Goal: Transaction & Acquisition: Purchase product/service

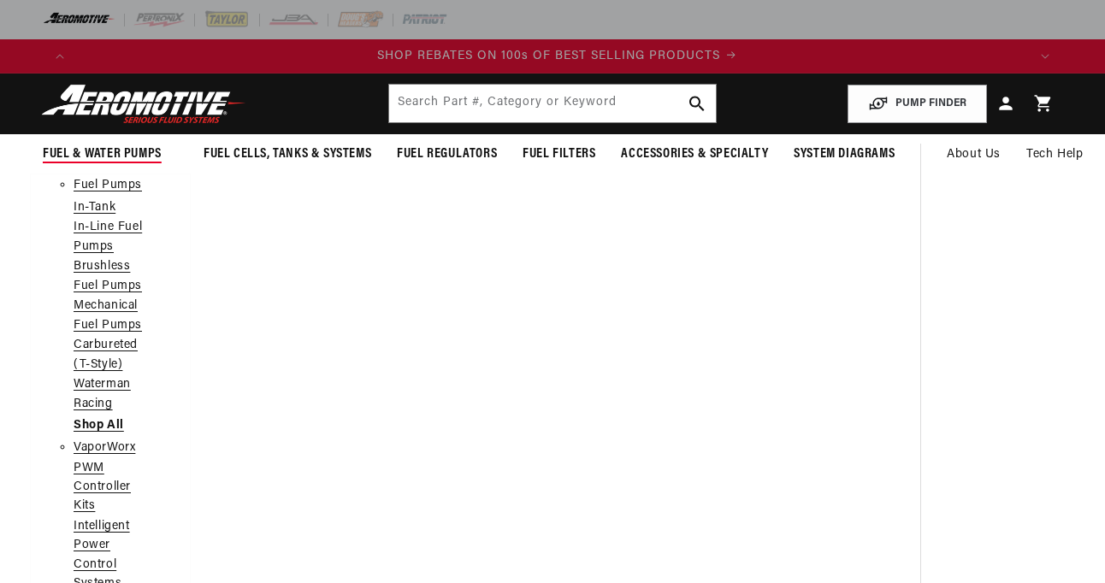
scroll to position [0, 1902]
click at [117, 151] on span "Fuel & Water Pumps" at bounding box center [102, 154] width 119 height 18
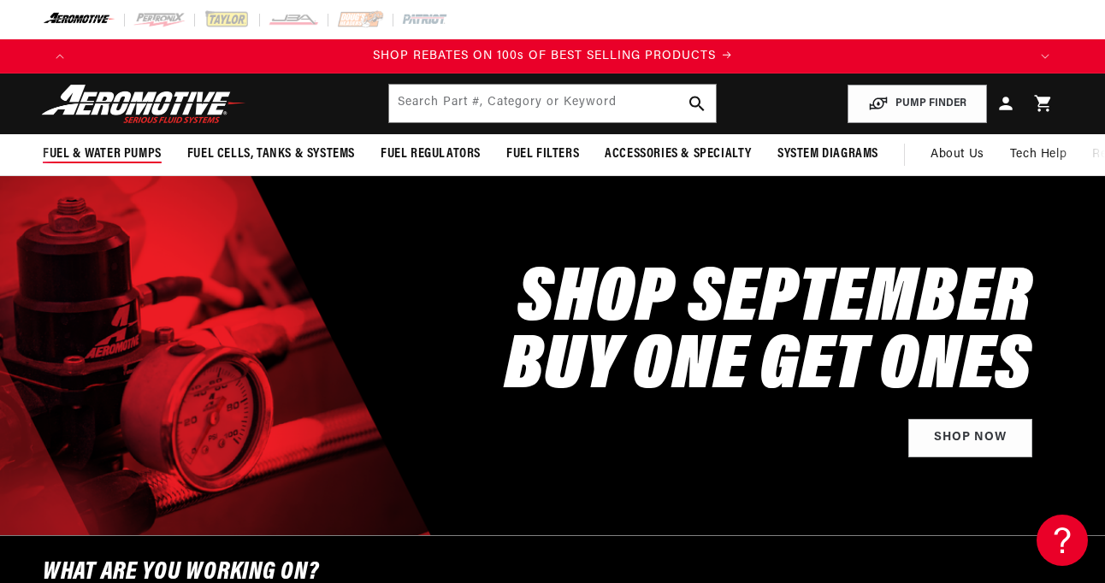
click at [117, 151] on span "Fuel & Water Pumps" at bounding box center [102, 154] width 119 height 18
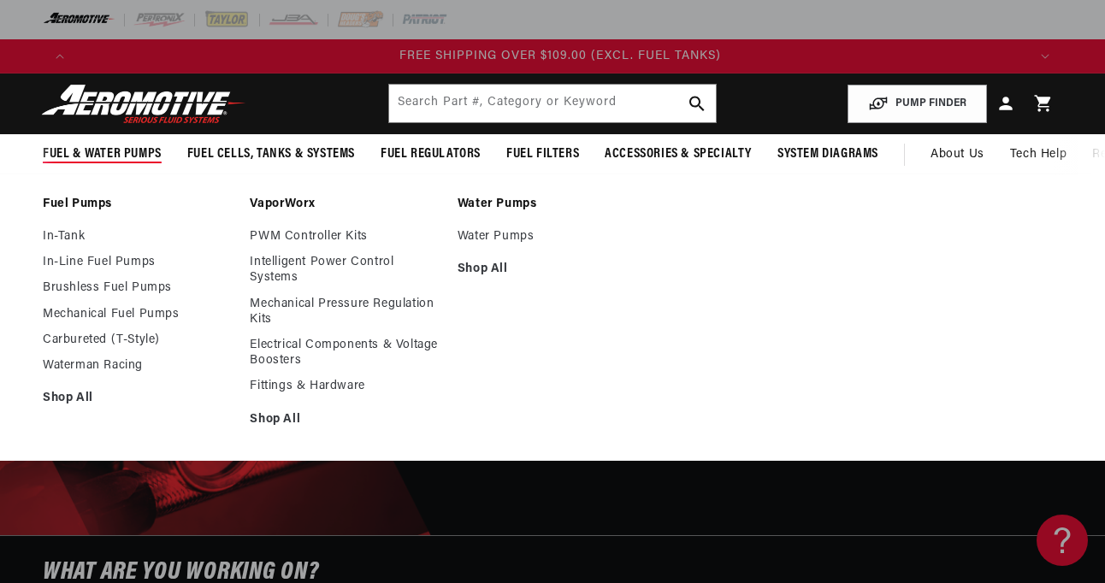
scroll to position [0, 2853]
click at [123, 288] on link "Brushless Fuel Pumps" at bounding box center [138, 288] width 190 height 15
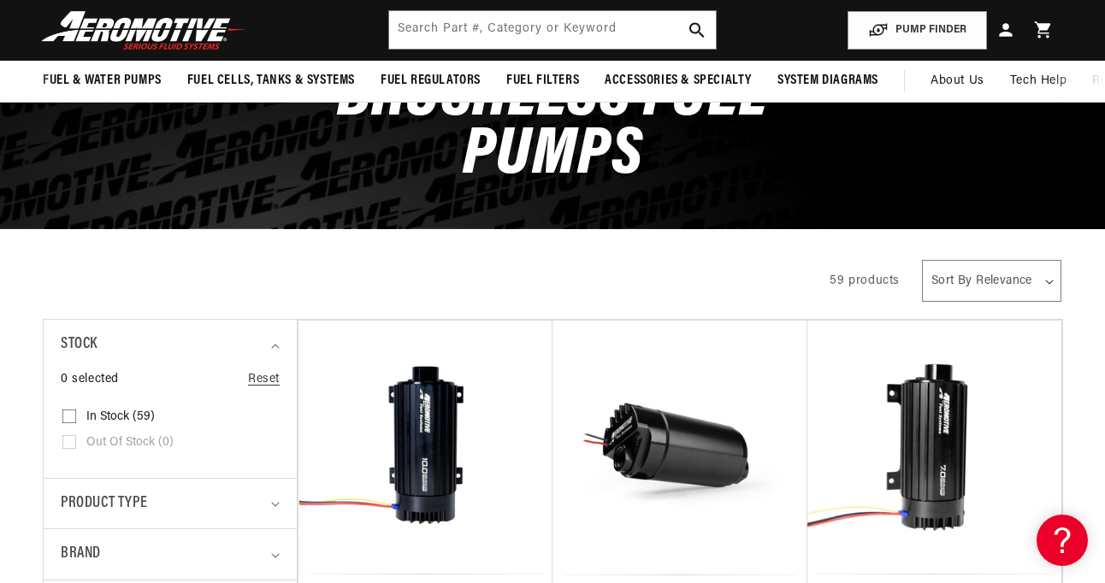
scroll to position [0, 1902]
select select "price-ascending"
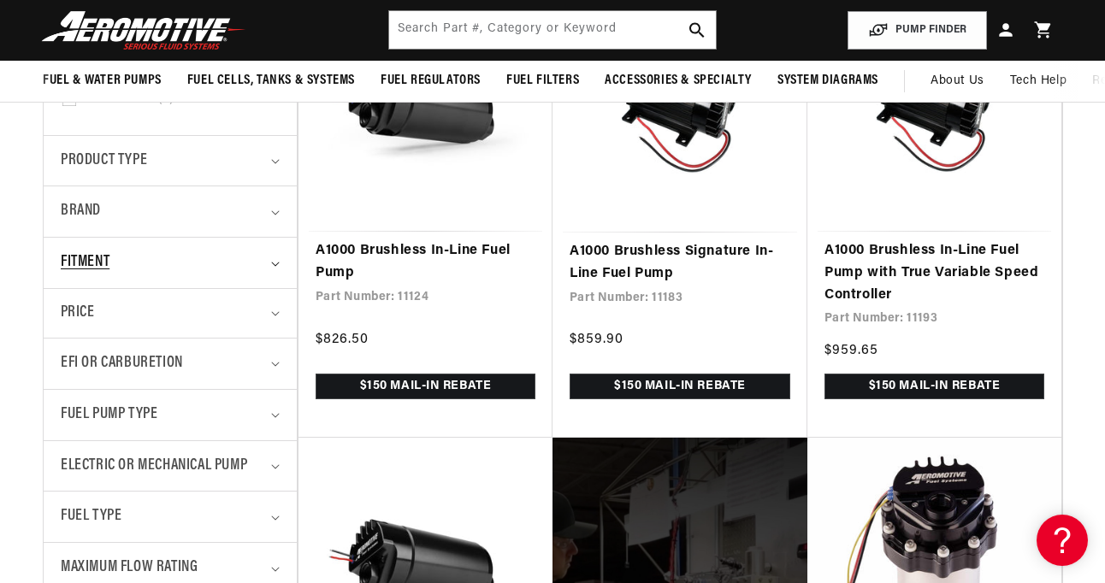
click at [269, 258] on summary "Fitment" at bounding box center [170, 263] width 219 height 50
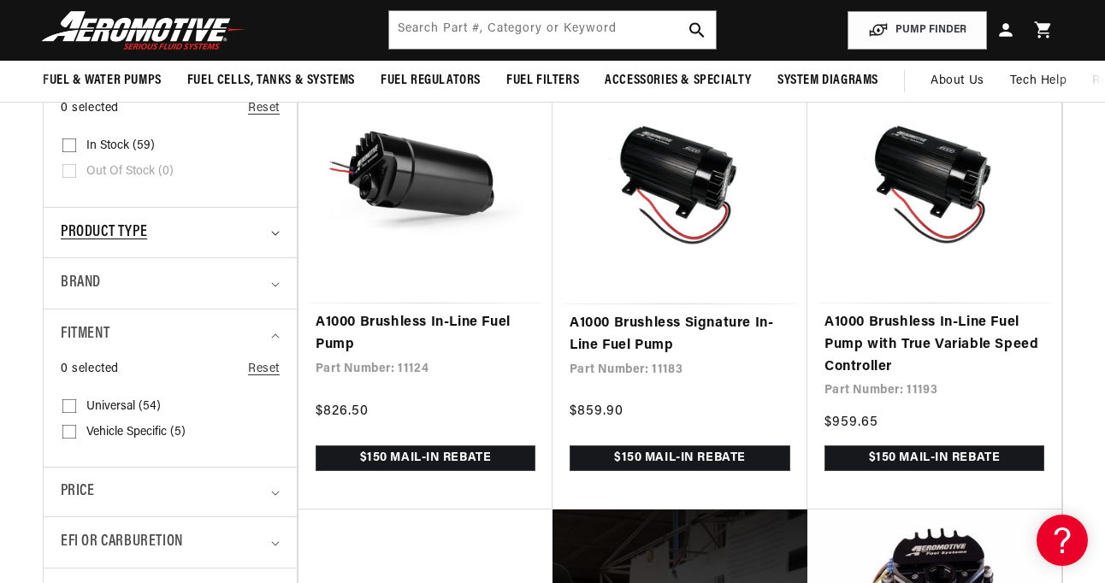
click at [141, 227] on span "Product type" at bounding box center [104, 233] width 86 height 25
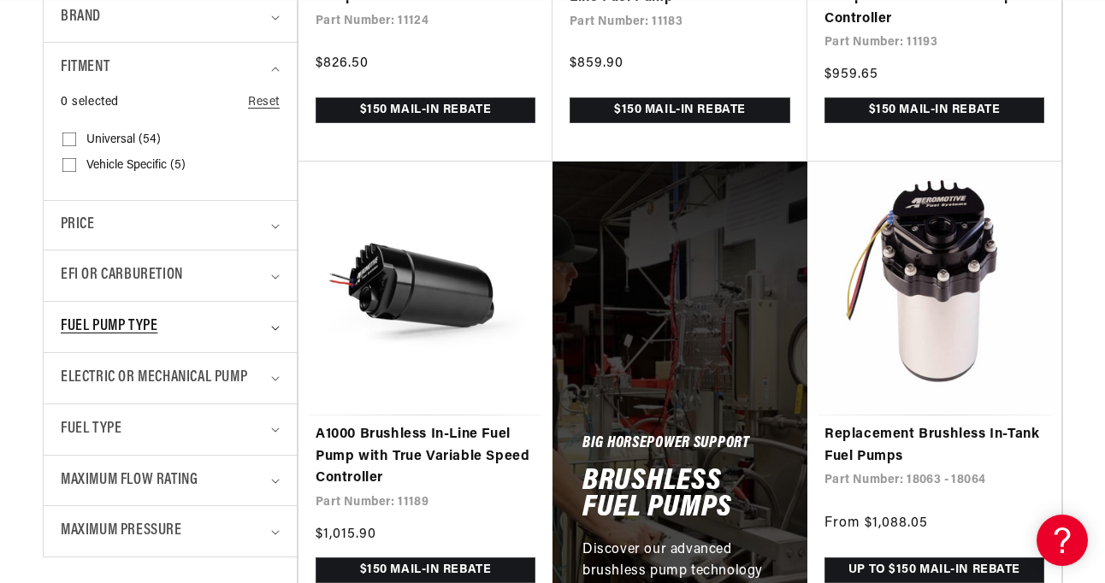
click at [157, 320] on span "Fuel Pump Type" at bounding box center [109, 327] width 97 height 25
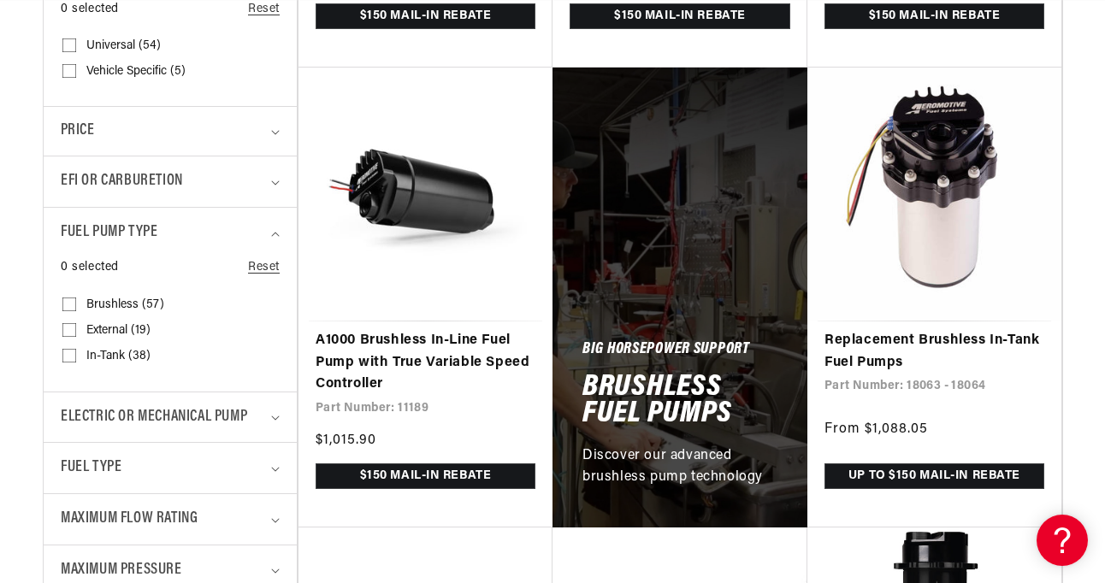
click at [68, 352] on input "In-Tank (38) In-Tank (38 products)" at bounding box center [69, 359] width 14 height 14
checkbox input "true"
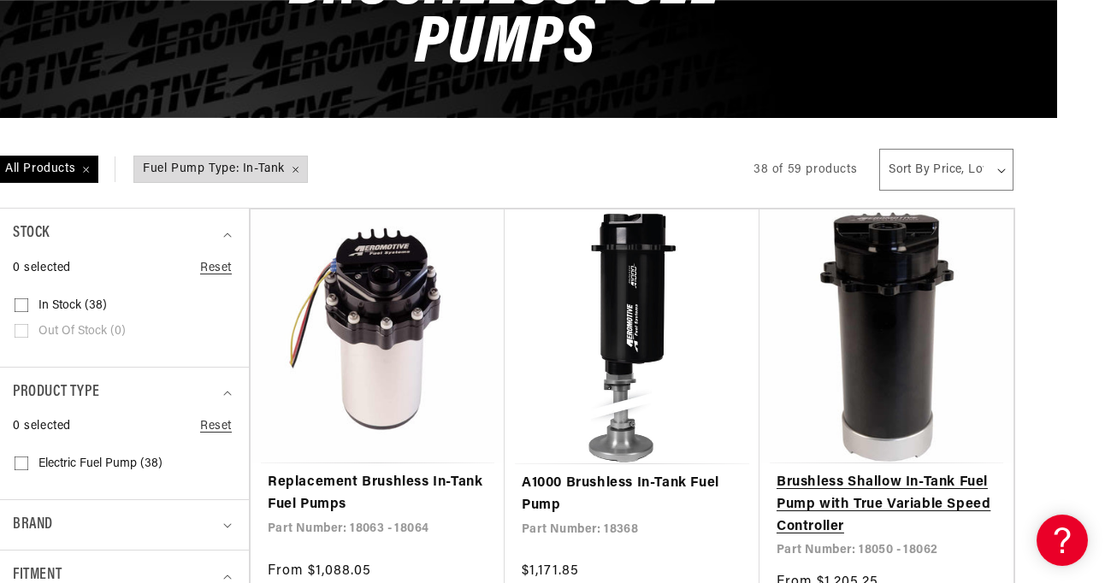
click at [917, 472] on link "Brushless Shallow In-Tank Fuel Pump with True Variable Speed Controller" at bounding box center [887, 505] width 220 height 66
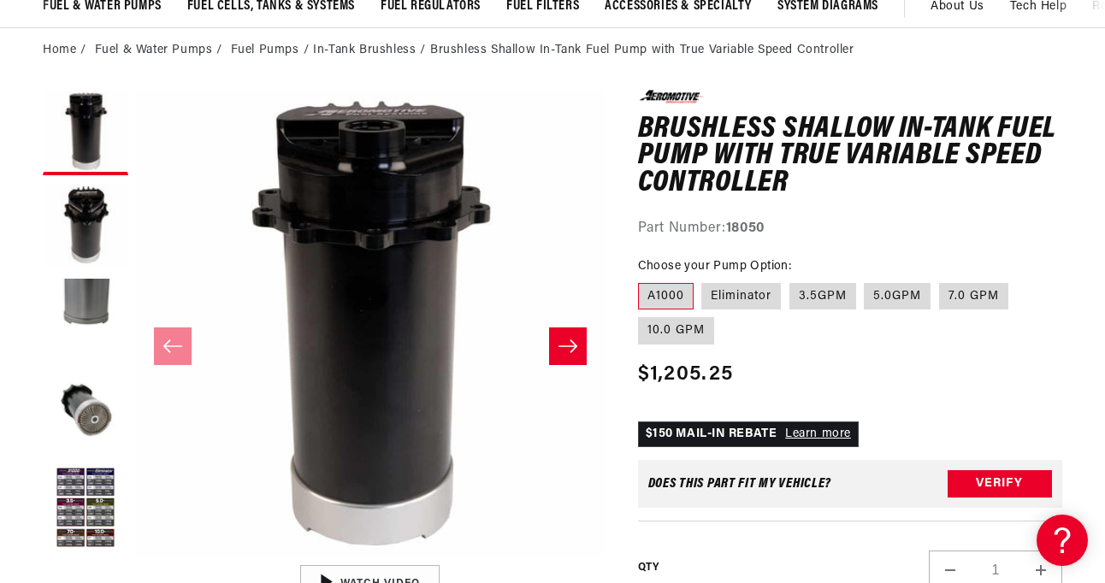
scroll to position [0, 951]
click at [570, 346] on icon "Slide right" at bounding box center [567, 346] width 19 height 13
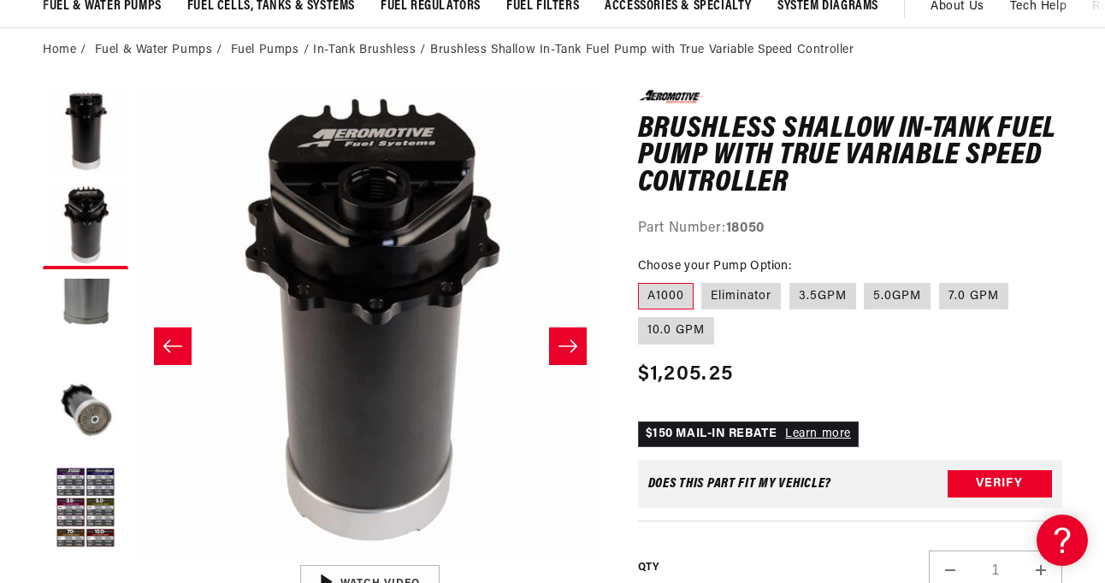
click at [570, 346] on icon "Slide right" at bounding box center [567, 346] width 19 height 13
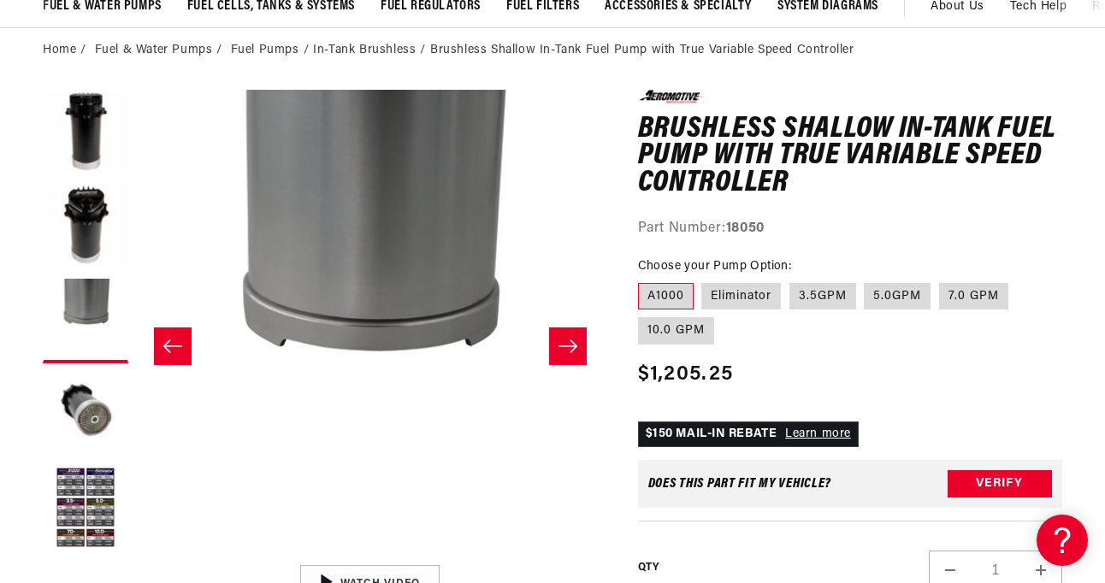
click at [570, 346] on icon "Slide right" at bounding box center [567, 346] width 19 height 13
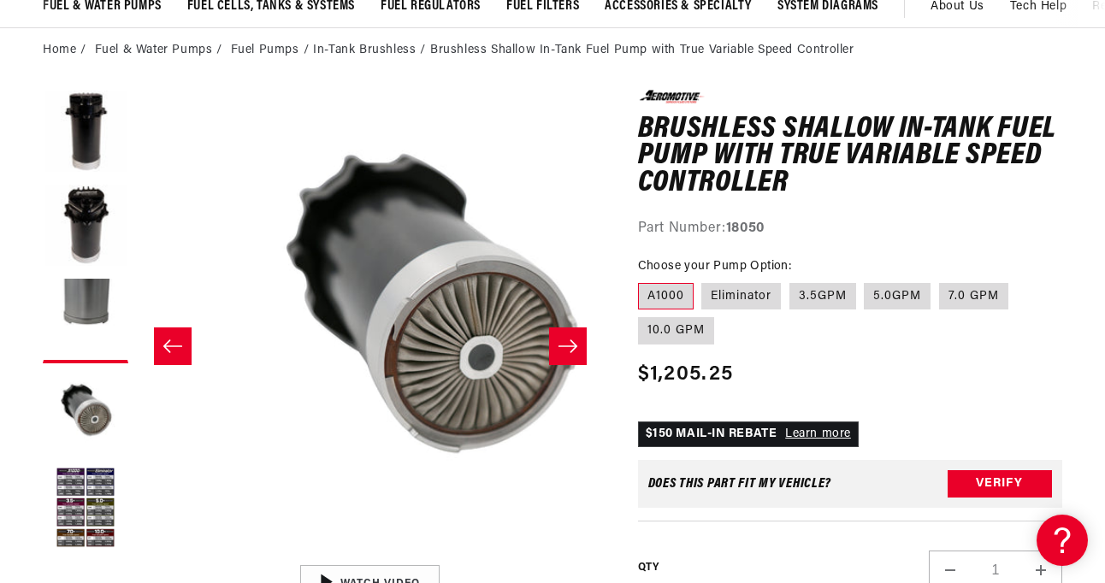
scroll to position [1, 1400]
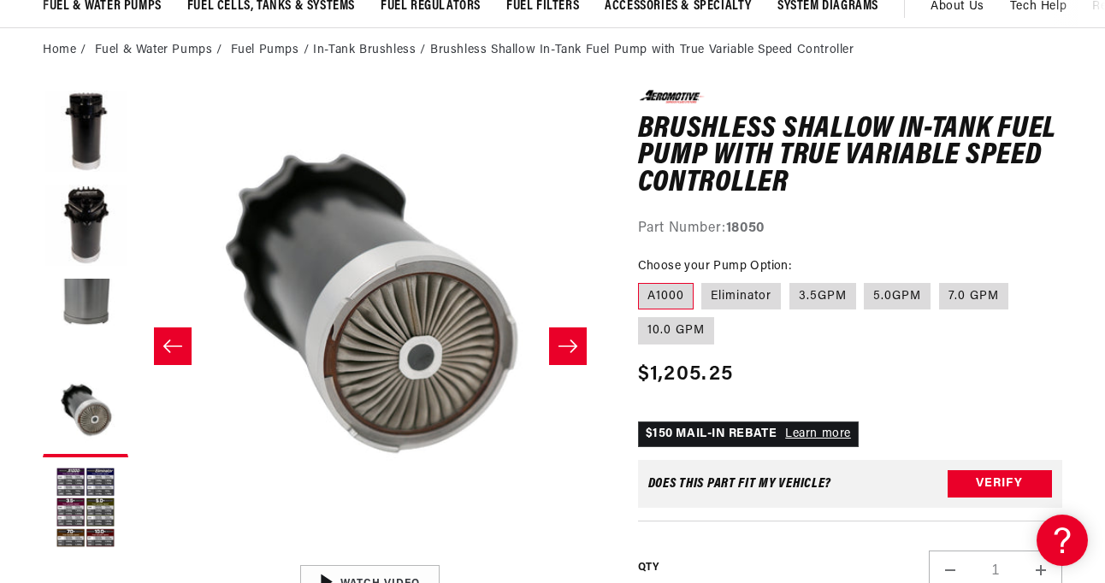
click at [570, 346] on icon "Slide right" at bounding box center [567, 346] width 19 height 13
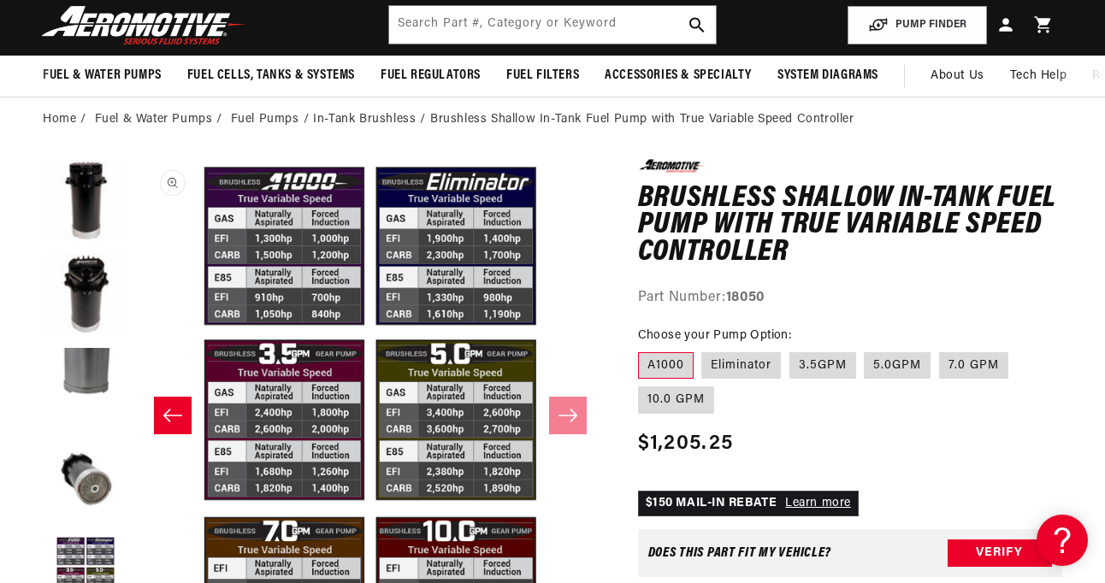
scroll to position [57, 0]
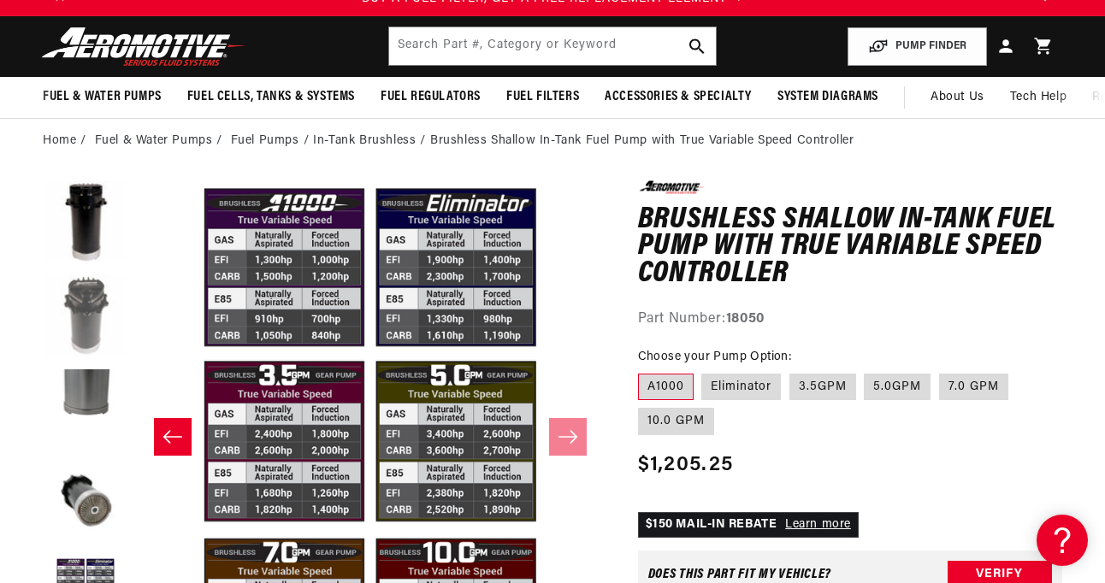
click at [92, 319] on button "Load image 2 in gallery view" at bounding box center [86, 318] width 86 height 86
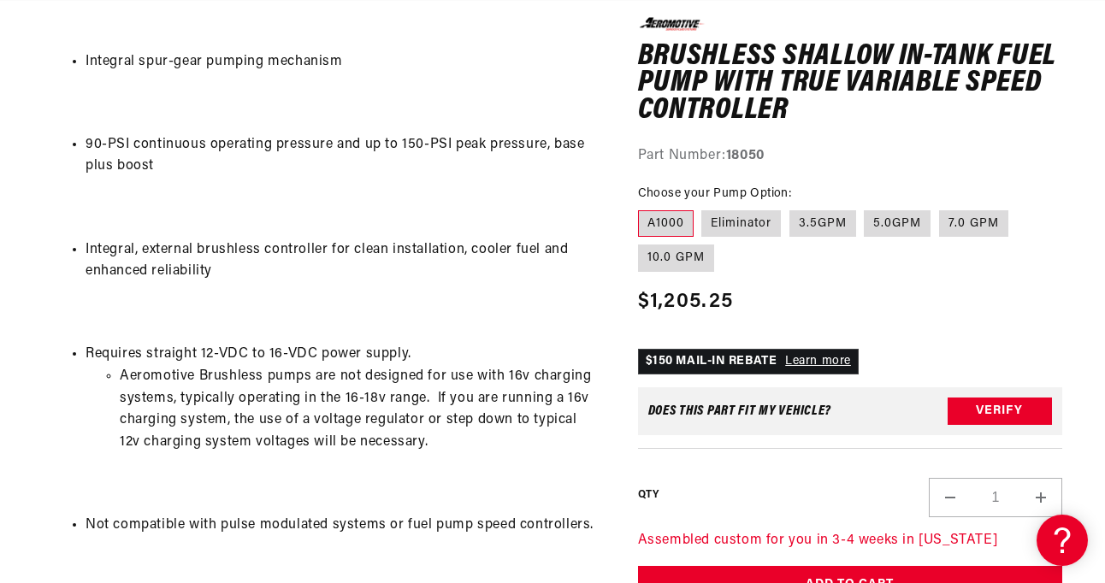
scroll to position [0, 0]
